Goal: Transaction & Acquisition: Purchase product/service

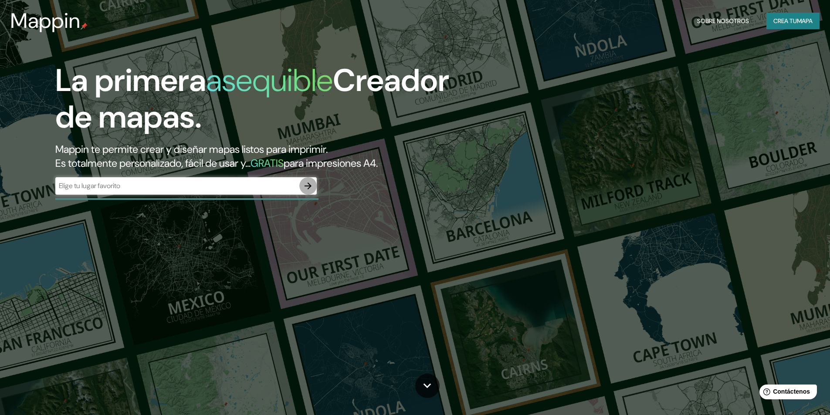
click at [309, 184] on icon "button" at bounding box center [308, 186] width 7 height 7
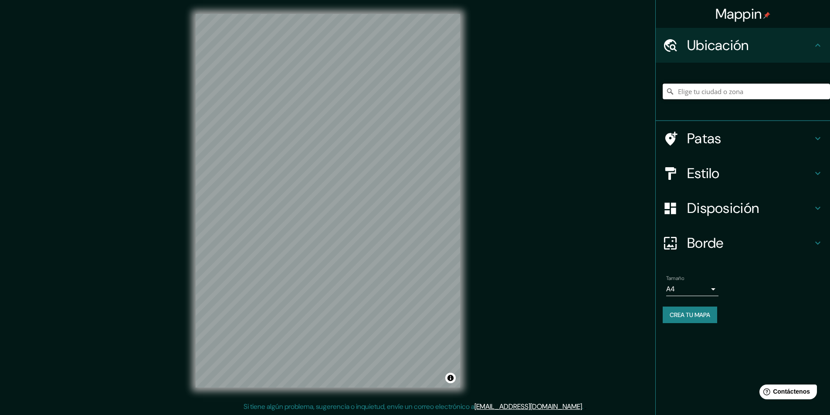
click at [746, 92] on input "Elige tu ciudad o zona" at bounding box center [746, 92] width 167 height 16
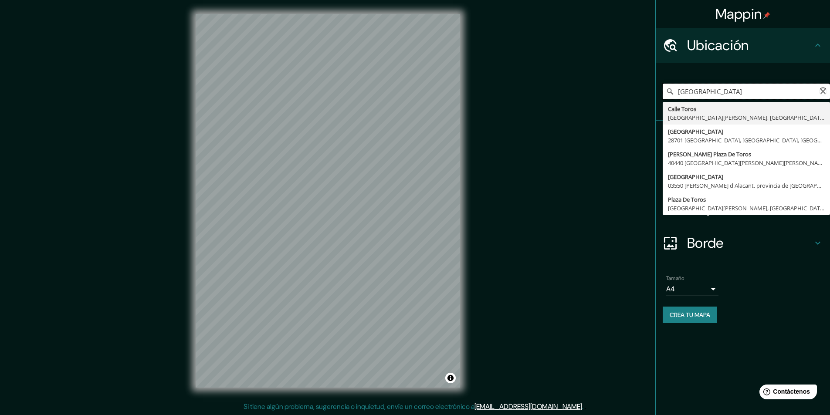
type input "[GEOGRAPHIC_DATA]"
drag, startPoint x: 769, startPoint y: 96, endPoint x: 631, endPoint y: 88, distance: 137.6
click at [631, 88] on div "Mappin Ubicación [GEOGRAPHIC_DATA] [GEOGRAPHIC_DATA] [GEOGRAPHIC_DATA], [GEOGRA…" at bounding box center [415, 208] width 830 height 416
type input "[STREET_ADDRESS]"
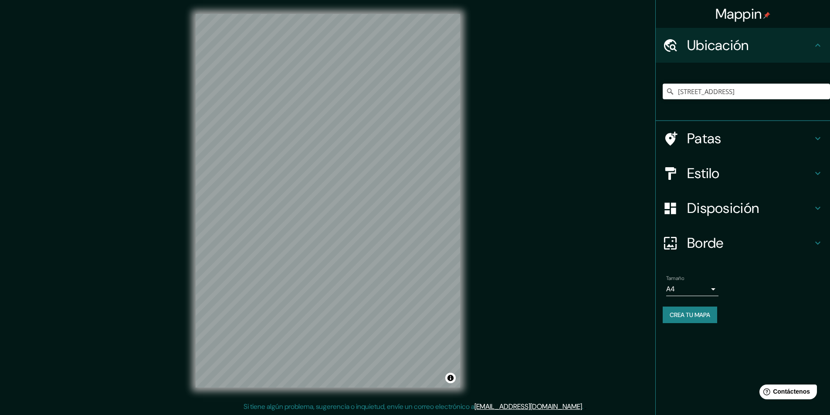
click at [726, 178] on h4 "Estilo" at bounding box center [750, 173] width 126 height 17
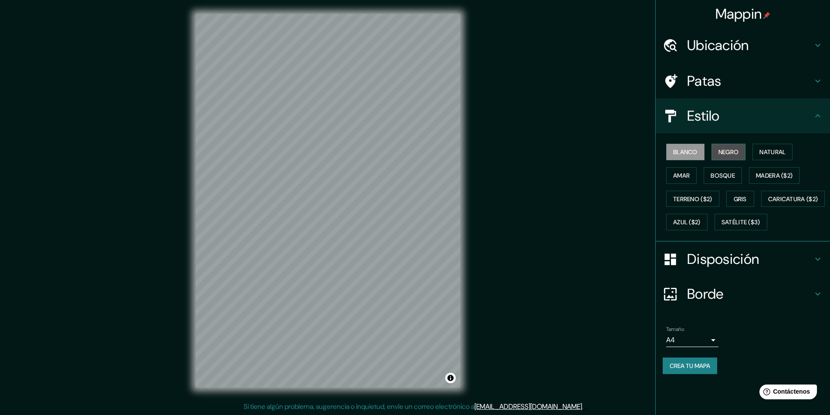
click at [727, 149] on font "Negro" at bounding box center [729, 152] width 20 height 8
click at [731, 169] on button "Bosque" at bounding box center [723, 175] width 38 height 17
click at [759, 152] on button "Natural" at bounding box center [773, 152] width 40 height 17
